Goal: Information Seeking & Learning: Learn about a topic

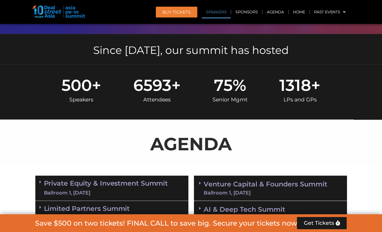
click at [223, 9] on link "Speakers" at bounding box center [216, 12] width 29 height 13
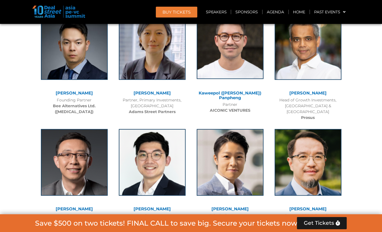
scroll to position [2526, 0]
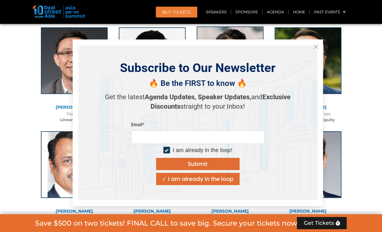
click at [234, 72] on div "Subscribe to Our Newsletter" at bounding box center [198, 67] width 156 height 15
click at [319, 47] on button "Close" at bounding box center [315, 46] width 9 height 9
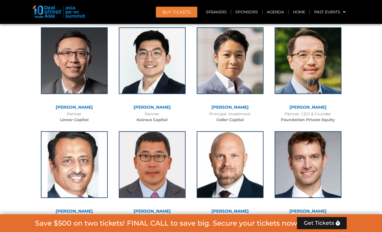
click at [232, 105] on link "[PERSON_NAME]" at bounding box center [229, 107] width 37 height 5
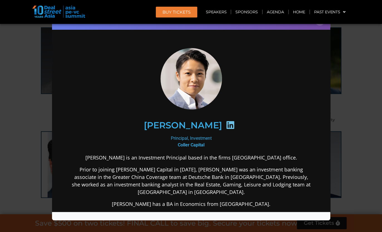
scroll to position [28, 0]
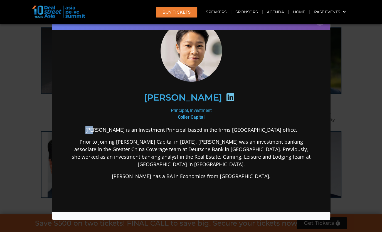
drag, startPoint x: 110, startPoint y: 127, endPoint x: 117, endPoint y: 129, distance: 8.1
click at [117, 129] on p "[PERSON_NAME] is an Investment Principal based in the firms [GEOGRAPHIC_DATA] o…" at bounding box center [191, 130] width 240 height 8
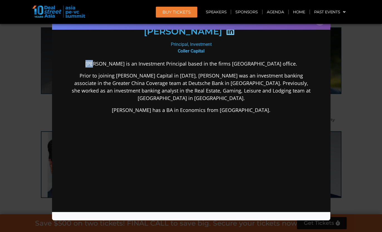
scroll to position [0, 0]
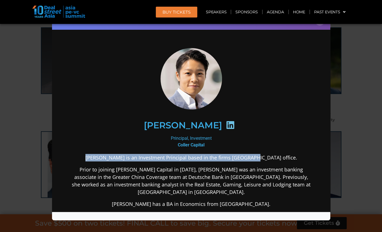
drag, startPoint x: 245, startPoint y: 157, endPoint x: 104, endPoint y: 155, distance: 141.4
click at [104, 155] on p "[PERSON_NAME] is an Investment Principal based in the firms [GEOGRAPHIC_DATA] o…" at bounding box center [191, 158] width 240 height 8
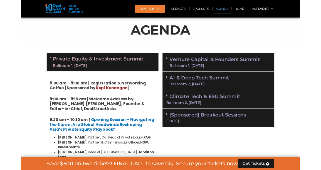
scroll to position [326, 0]
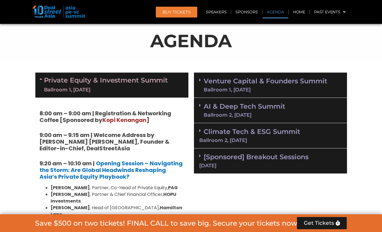
drag, startPoint x: 368, startPoint y: 77, endPoint x: 366, endPoint y: 80, distance: 3.6
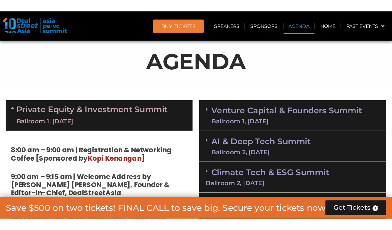
scroll to position [337, 0]
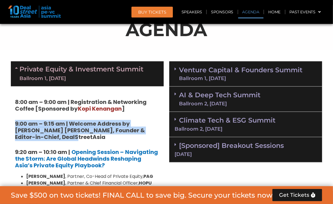
drag, startPoint x: 62, startPoint y: 138, endPoint x: 9, endPoint y: 116, distance: 57.6
click at [63, 139] on h5 "9:00 am – 9:15 am | Welcome Address by [PERSON_NAME] [PERSON_NAME], Founder & E…" at bounding box center [87, 131] width 145 height 20
